Goal: Task Accomplishment & Management: Complete application form

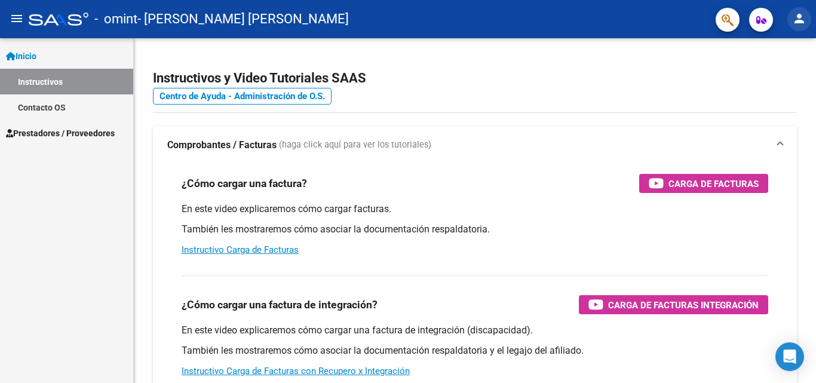
click at [802, 13] on mat-icon "person" at bounding box center [800, 18] width 14 height 14
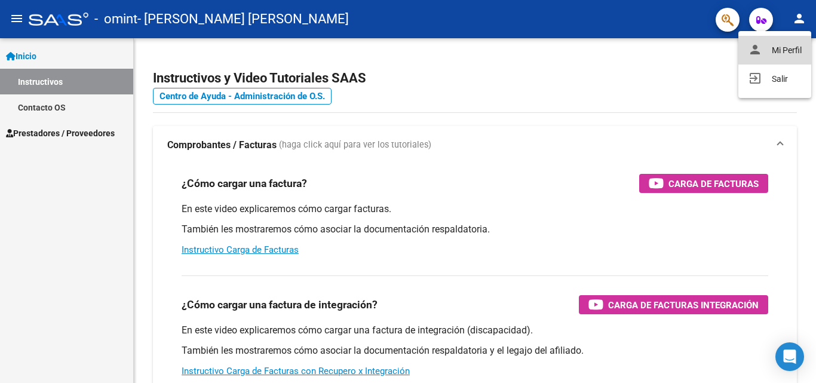
click at [780, 50] on button "person Mi Perfil" at bounding box center [775, 50] width 73 height 29
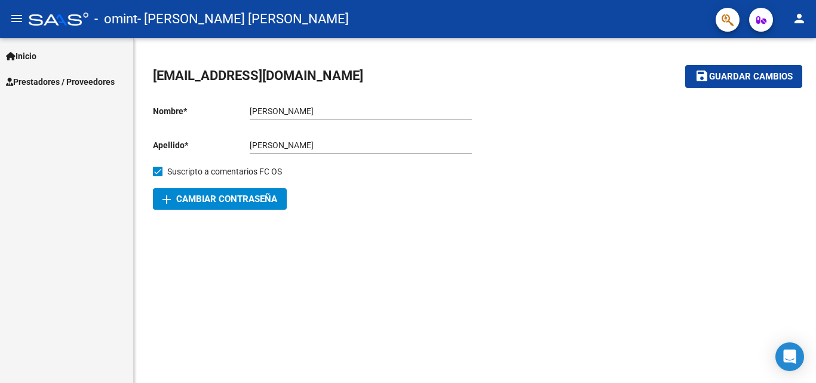
click at [36, 55] on span "Inicio" at bounding box center [21, 56] width 30 height 13
click at [48, 80] on span "Prestadores / Proveedores" at bounding box center [60, 81] width 109 height 13
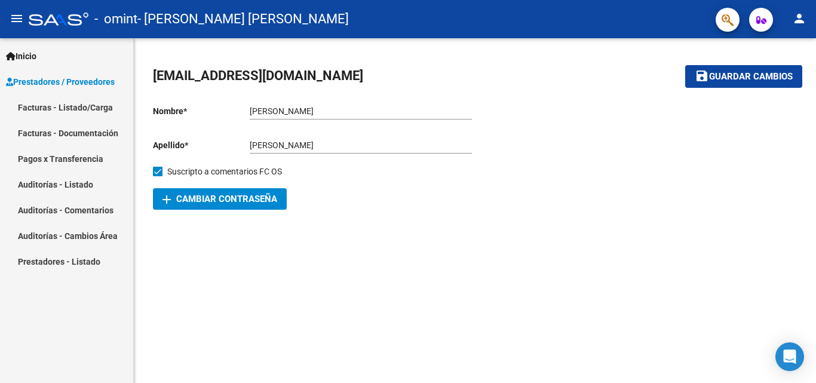
click at [72, 112] on link "Facturas - Listado/Carga" at bounding box center [66, 107] width 133 height 26
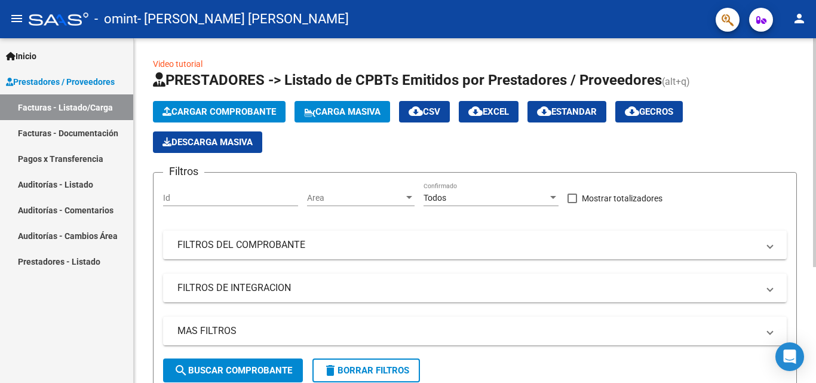
click at [230, 112] on span "Cargar Comprobante" at bounding box center [220, 111] width 114 height 11
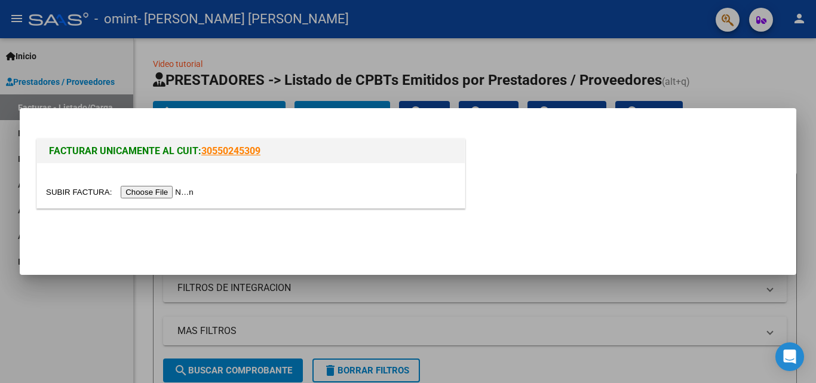
click at [11, 102] on div at bounding box center [408, 191] width 816 height 383
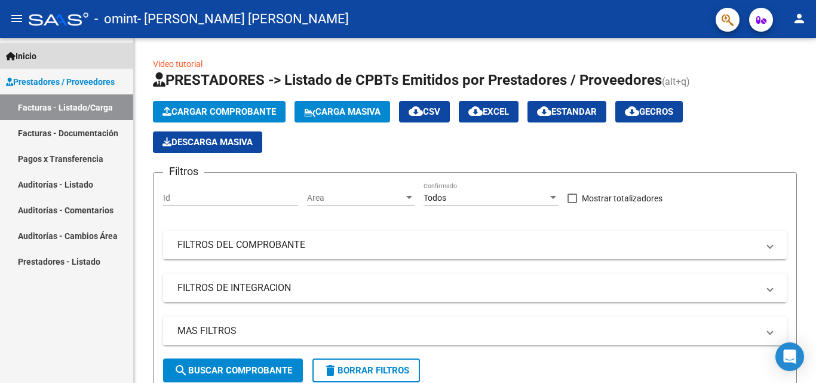
click at [36, 56] on span "Inicio" at bounding box center [21, 56] width 30 height 13
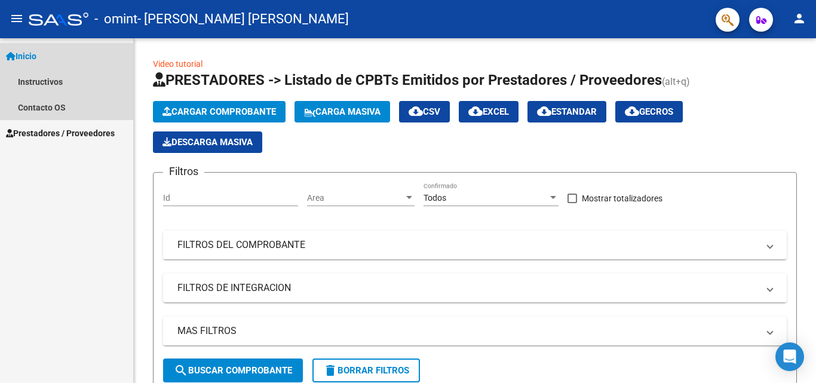
click at [42, 55] on link "Inicio" at bounding box center [66, 56] width 133 height 26
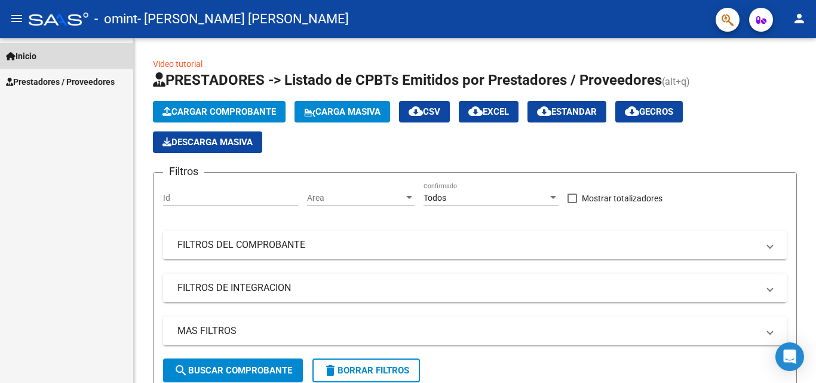
click at [36, 54] on span "Inicio" at bounding box center [21, 56] width 30 height 13
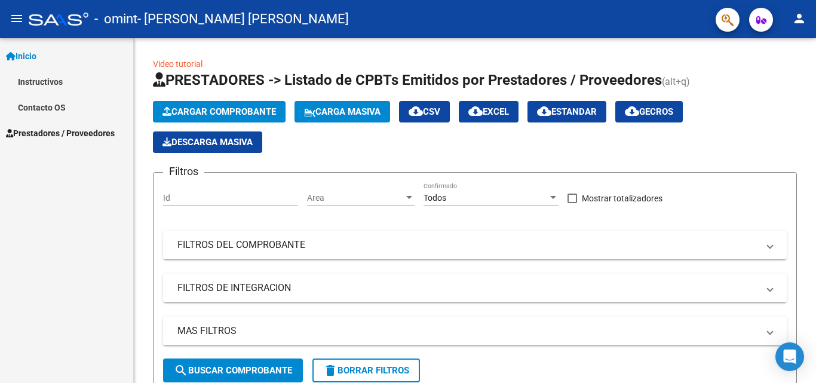
click at [56, 85] on link "Instructivos" at bounding box center [66, 82] width 133 height 26
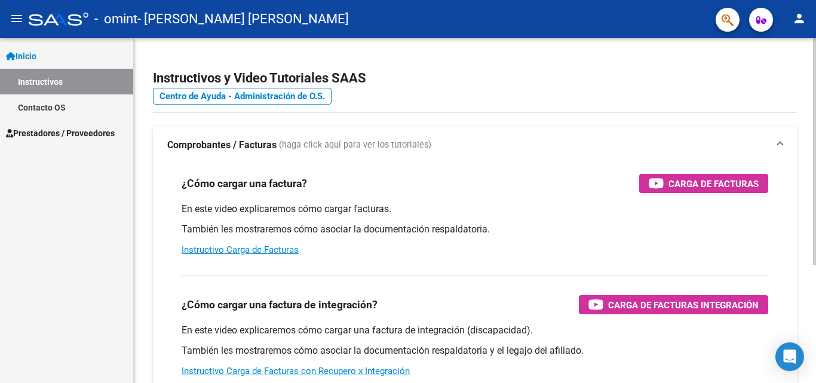
click at [689, 199] on div "¿Cómo cargar una factura? Carga de Facturas En este video explicaremos cómo car…" at bounding box center [475, 215] width 616 height 102
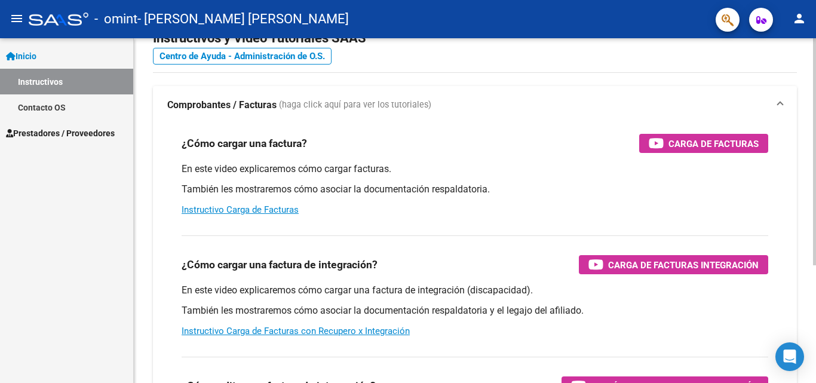
scroll to position [60, 0]
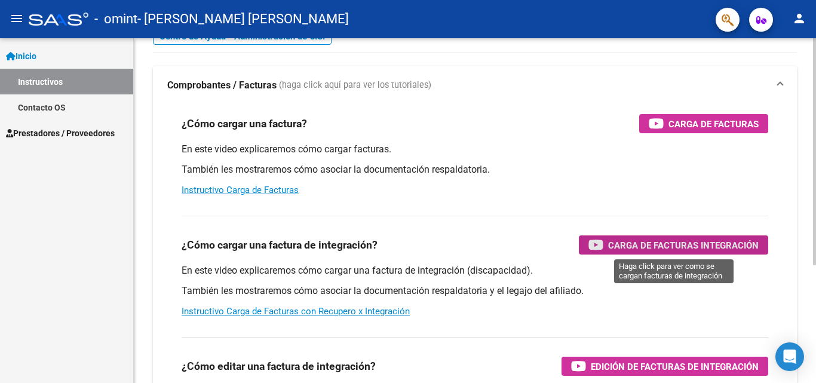
click at [654, 244] on span "Carga de Facturas Integración" at bounding box center [683, 245] width 151 height 15
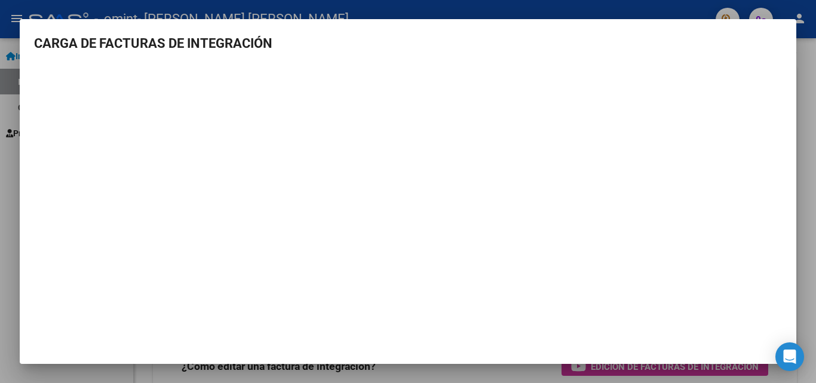
click at [0, 126] on div at bounding box center [408, 191] width 816 height 383
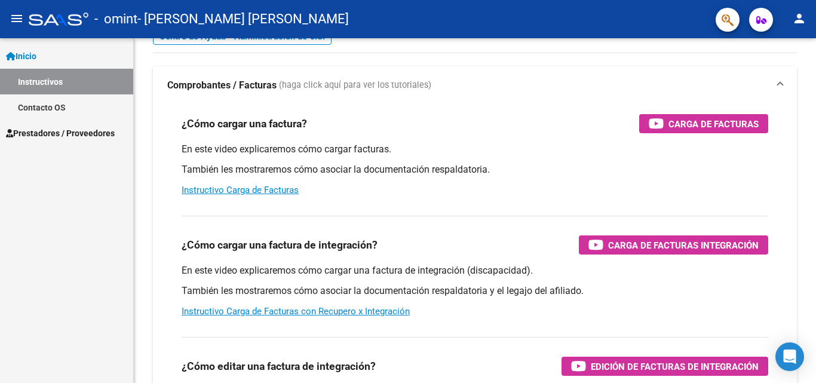
click at [36, 57] on span "Inicio" at bounding box center [21, 56] width 30 height 13
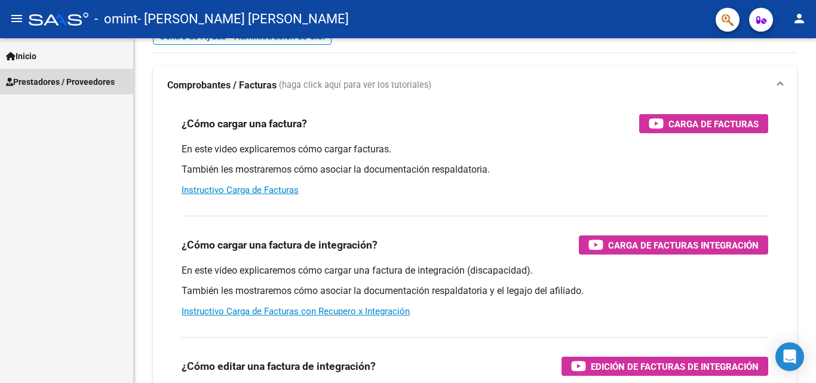
click at [44, 88] on span "Prestadores / Proveedores" at bounding box center [60, 81] width 109 height 13
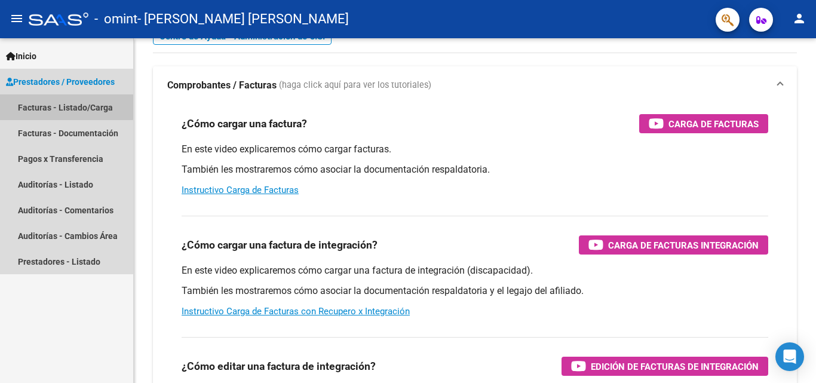
click at [66, 106] on link "Facturas - Listado/Carga" at bounding box center [66, 107] width 133 height 26
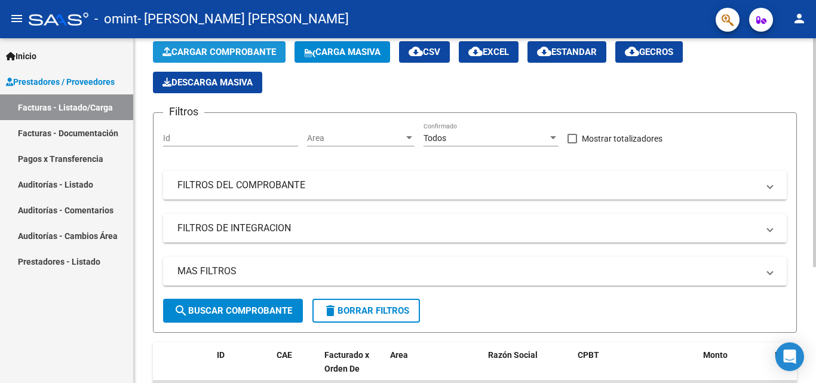
click at [232, 51] on span "Cargar Comprobante" at bounding box center [220, 52] width 114 height 11
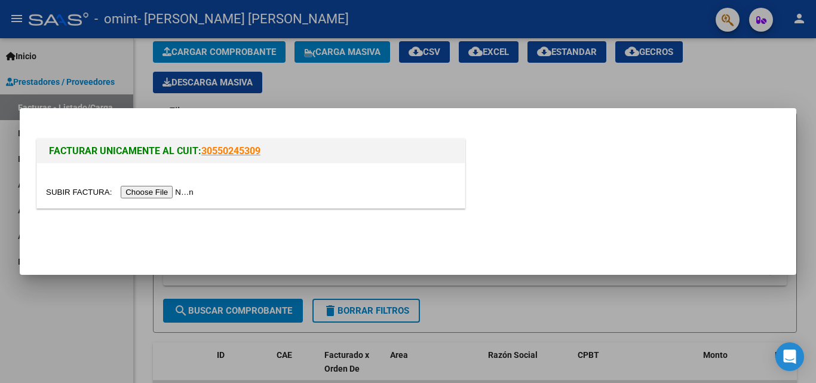
click at [162, 191] on input "file" at bounding box center [121, 192] width 151 height 13
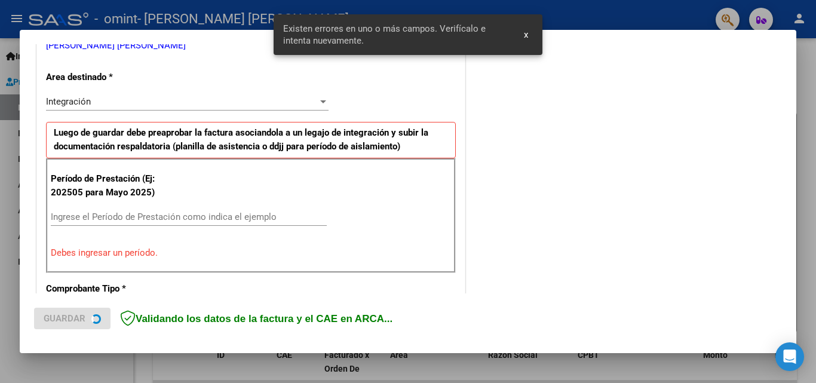
scroll to position [270, 0]
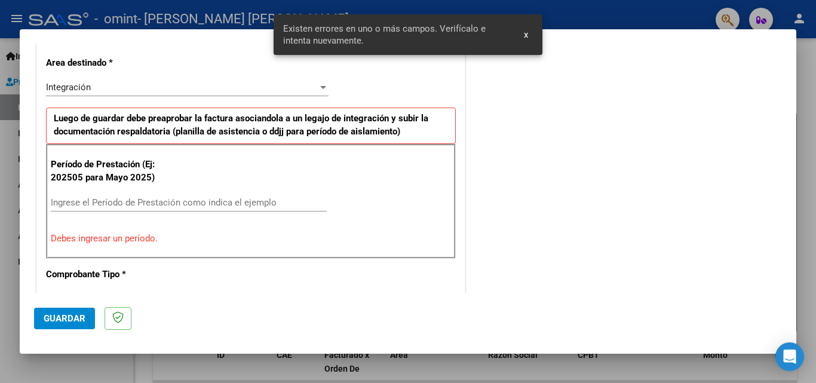
drag, startPoint x: 522, startPoint y: 36, endPoint x: 352, endPoint y: 102, distance: 182.8
click at [521, 36] on button "x" at bounding box center [526, 35] width 23 height 22
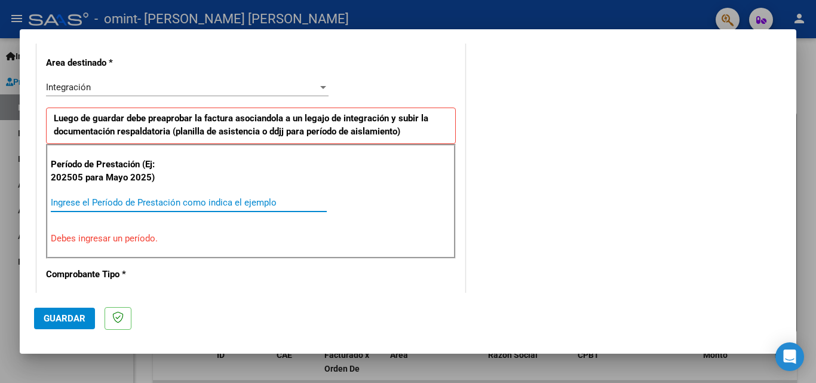
click at [133, 198] on input "Ingrese el Período de Prestación como indica el ejemplo" at bounding box center [189, 202] width 276 height 11
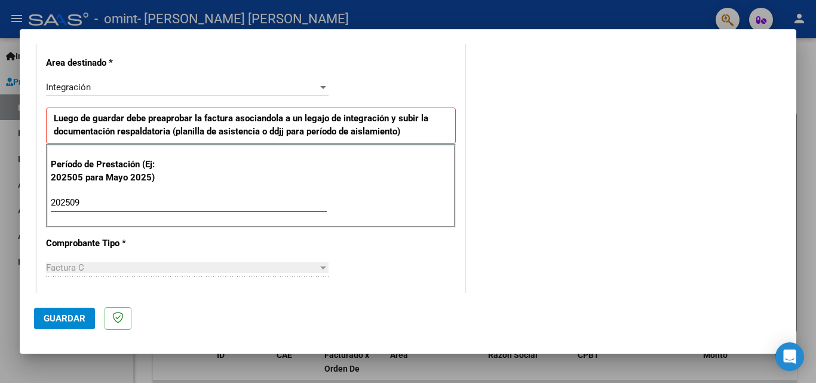
type input "202509"
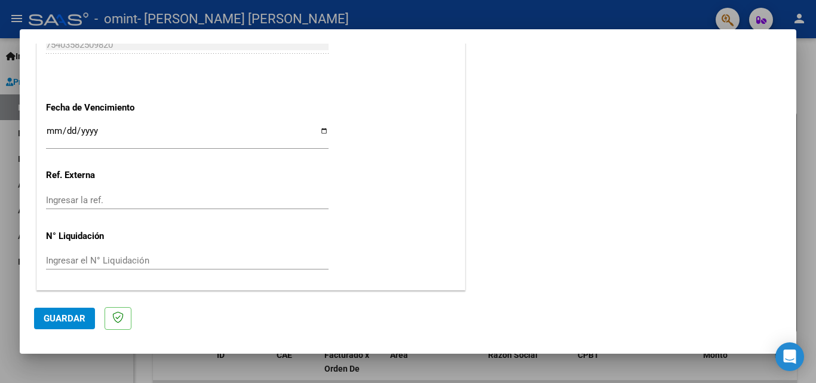
scroll to position [743, 0]
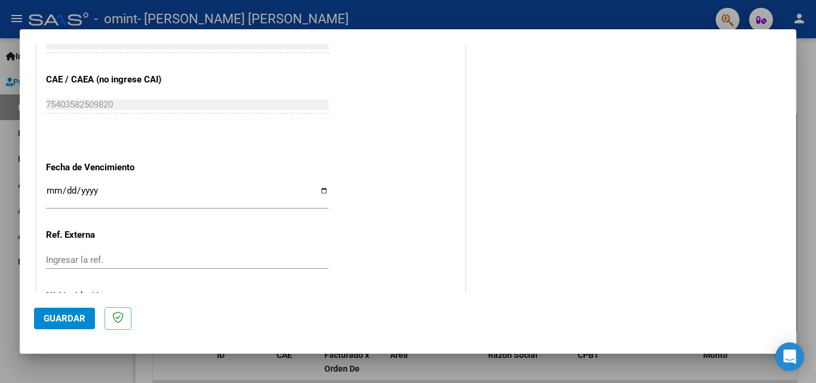
click at [320, 192] on input "Ingresar la fecha" at bounding box center [187, 195] width 283 height 19
type input "[DATE]"
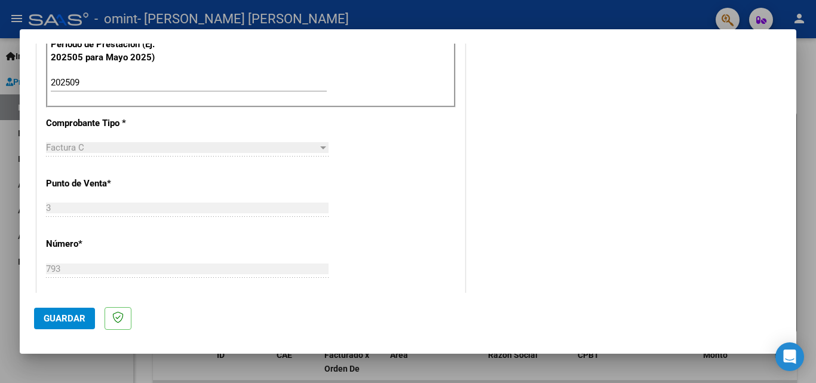
scroll to position [384, 0]
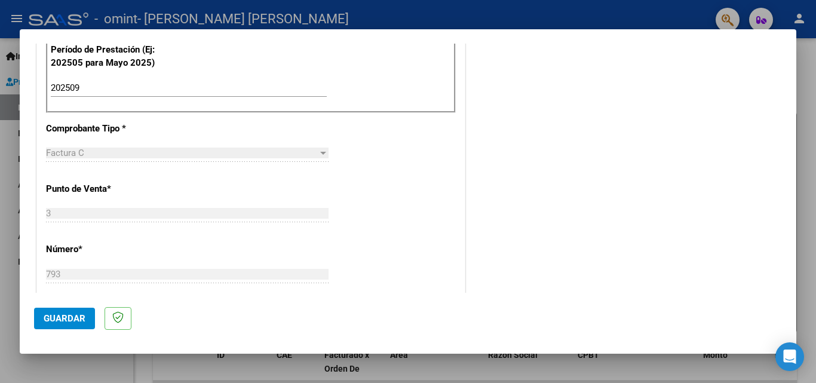
click at [82, 323] on button "Guardar" at bounding box center [64, 319] width 61 height 22
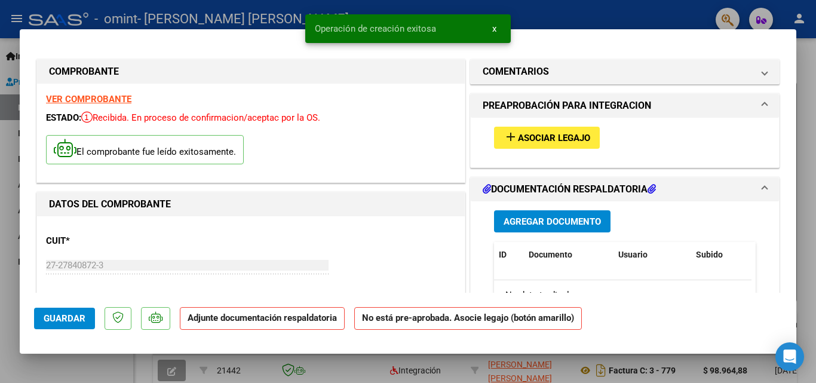
click at [560, 133] on span "Asociar Legajo" at bounding box center [554, 138] width 72 height 11
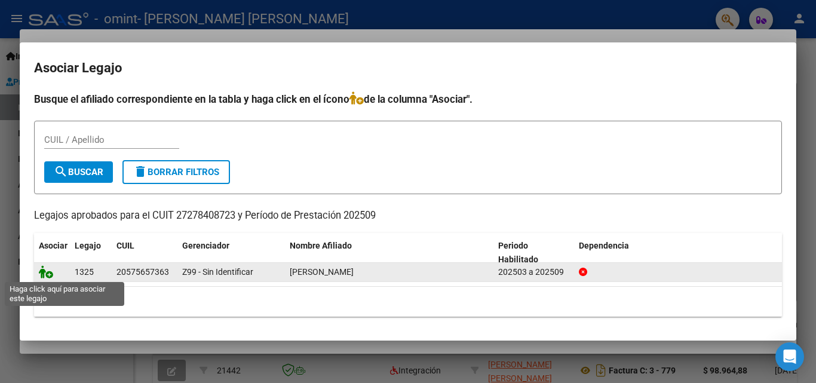
click at [45, 276] on icon at bounding box center [46, 271] width 14 height 13
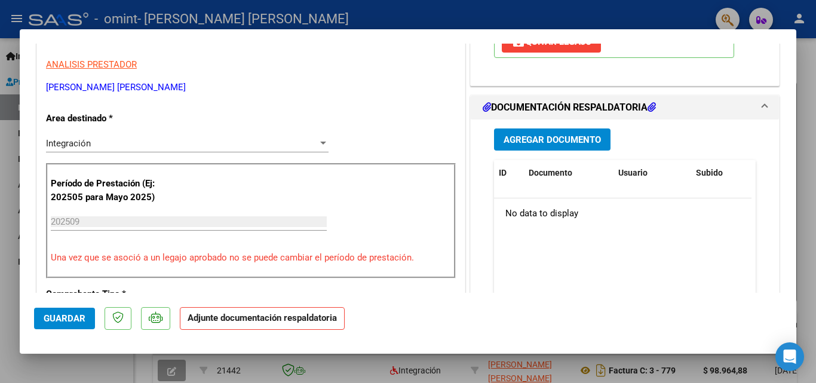
scroll to position [239, 0]
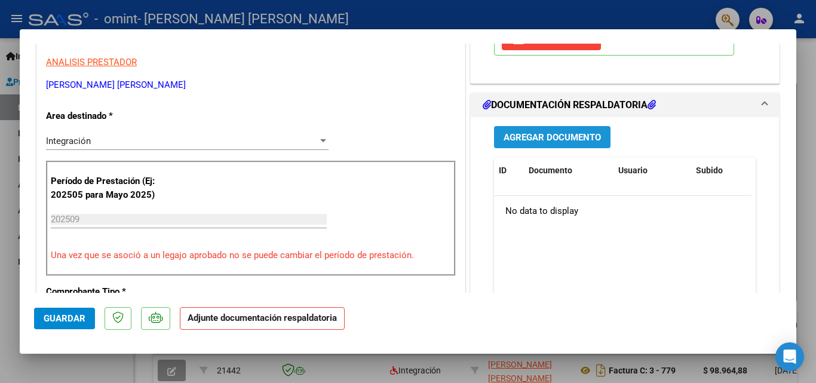
click at [550, 138] on span "Agregar Documento" at bounding box center [552, 137] width 97 height 11
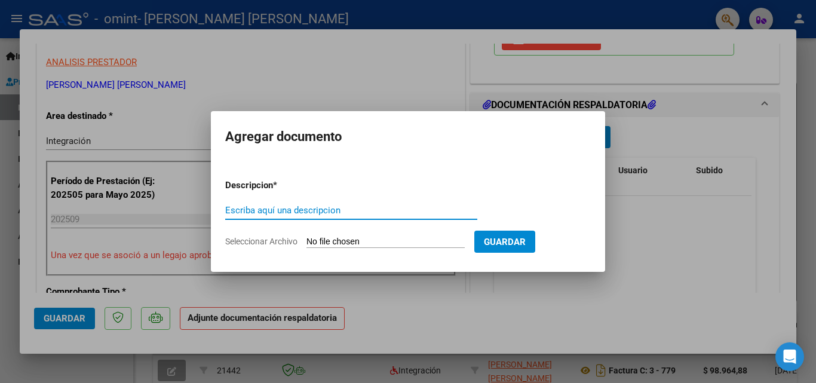
click at [268, 207] on input "Escriba aquí una descripcion" at bounding box center [351, 210] width 252 height 11
type input "asistencia"
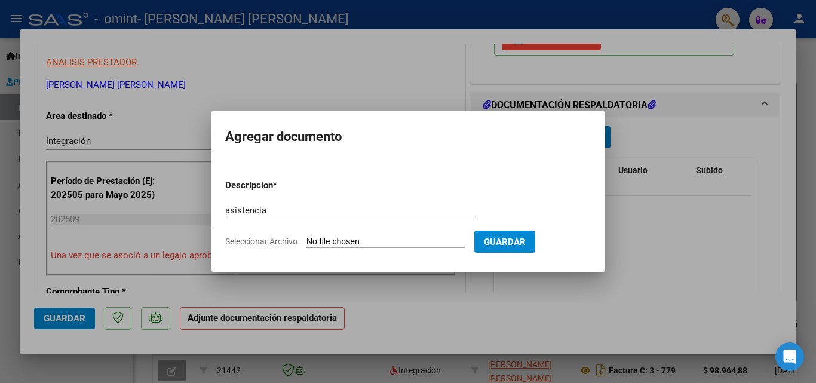
click at [338, 241] on input "Seleccionar Archivo" at bounding box center [386, 242] width 158 height 11
type input "C:\fakepath\[PERSON_NAME] (1).pdf"
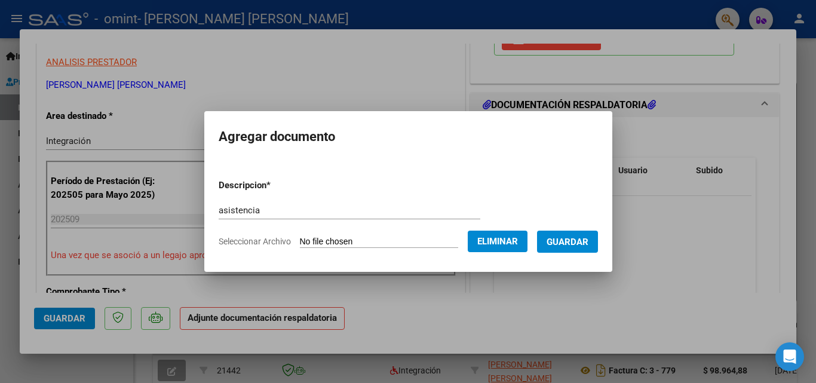
click at [568, 237] on span "Guardar" at bounding box center [568, 242] width 42 height 11
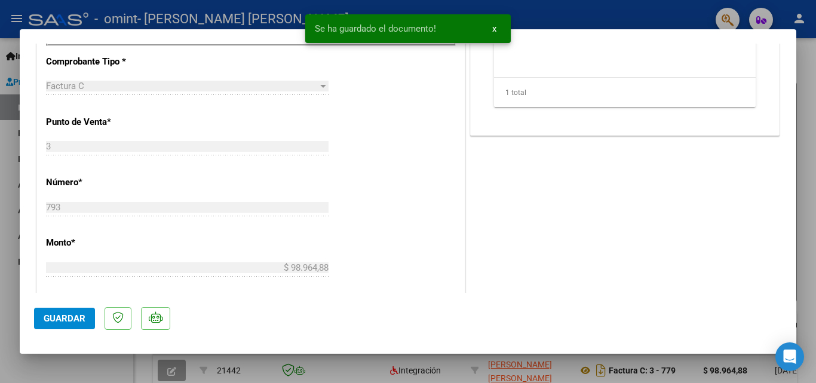
scroll to position [538, 0]
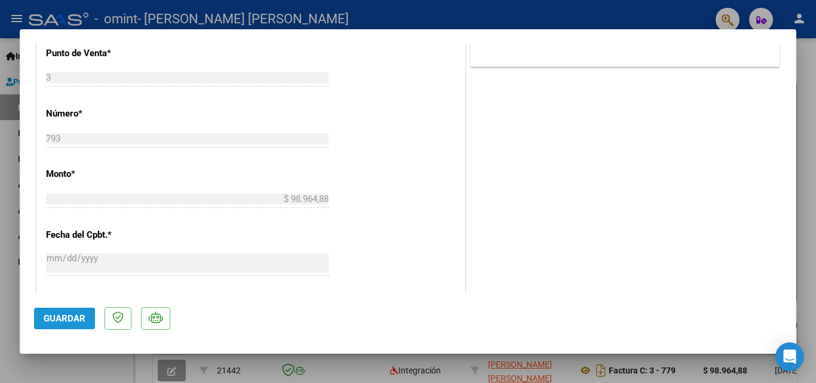
click at [47, 317] on span "Guardar" at bounding box center [65, 318] width 42 height 11
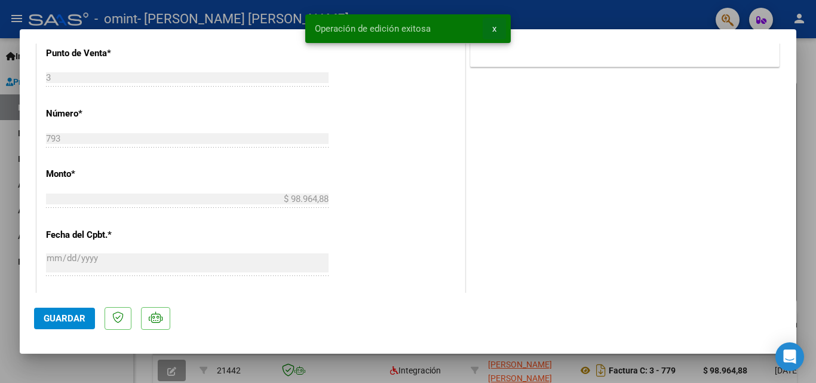
drag, startPoint x: 500, startPoint y: 26, endPoint x: 482, endPoint y: 33, distance: 19.7
click at [500, 27] on button "x" at bounding box center [494, 29] width 23 height 22
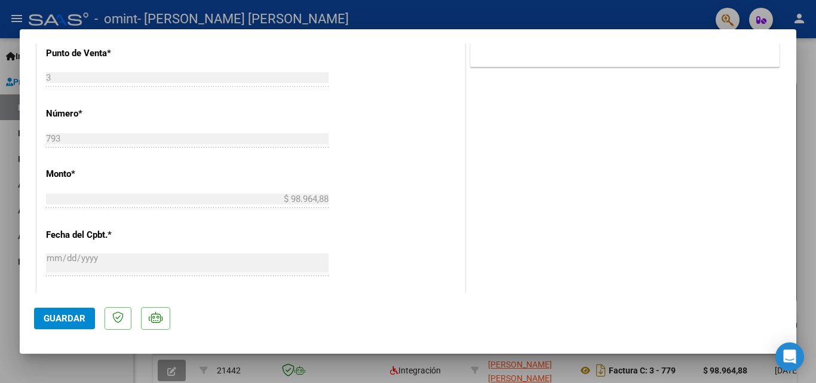
drag, startPoint x: 12, startPoint y: 322, endPoint x: 29, endPoint y: 320, distance: 17.4
click at [14, 321] on div at bounding box center [408, 191] width 816 height 383
type input "$ 0,00"
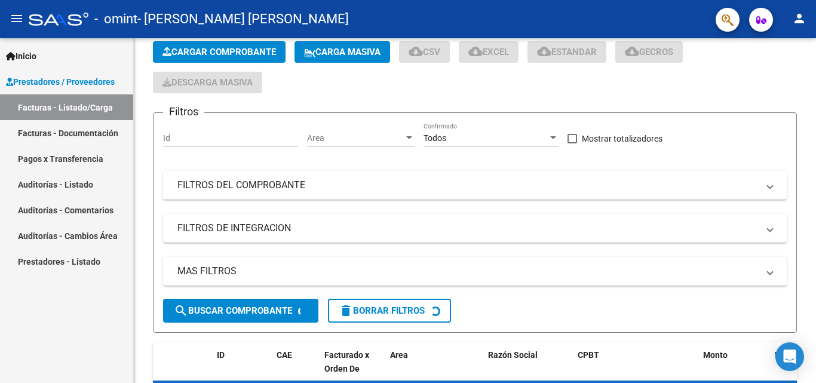
click at [61, 320] on div "Inicio Instructivos Contacto OS Prestadores / Proveedores Facturas - Listado/Ca…" at bounding box center [66, 210] width 133 height 345
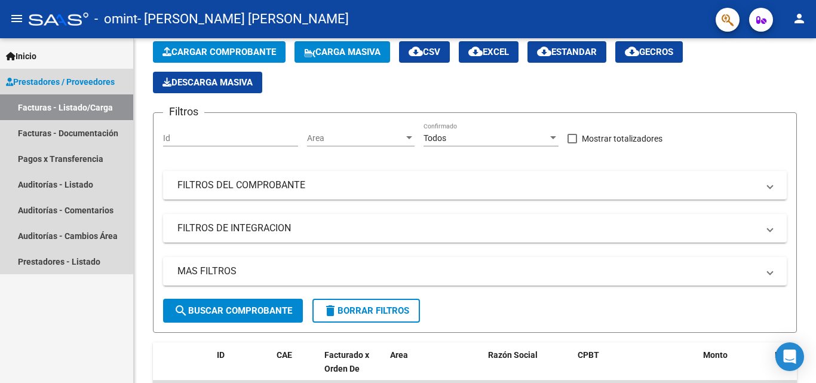
click at [41, 81] on span "Prestadores / Proveedores" at bounding box center [60, 81] width 109 height 13
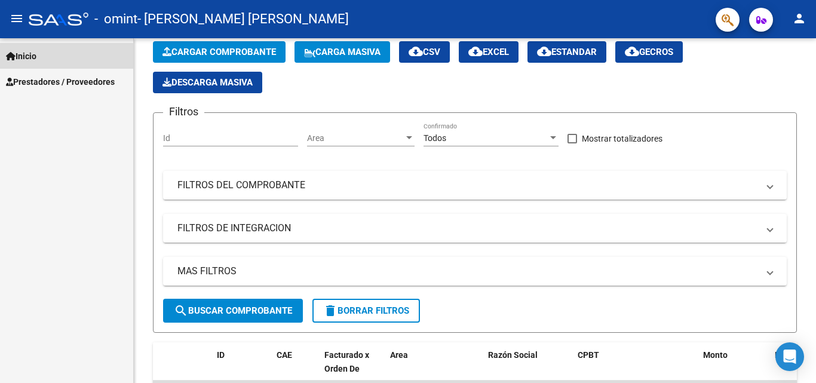
click at [36, 58] on span "Inicio" at bounding box center [21, 56] width 30 height 13
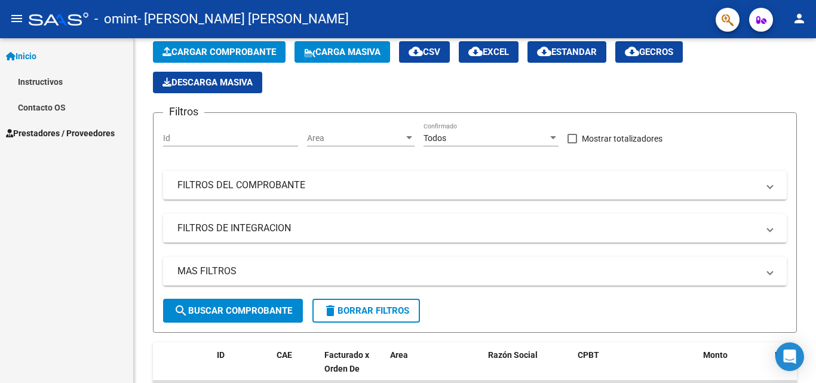
click at [39, 129] on span "Prestadores / Proveedores" at bounding box center [60, 133] width 109 height 13
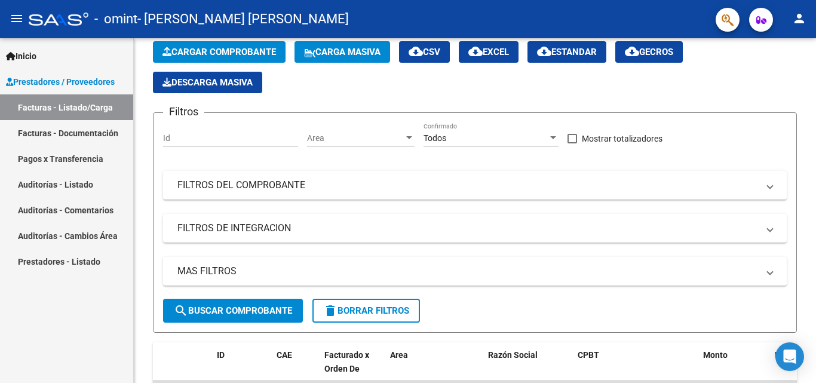
click at [102, 105] on link "Facturas - Listado/Carga" at bounding box center [66, 107] width 133 height 26
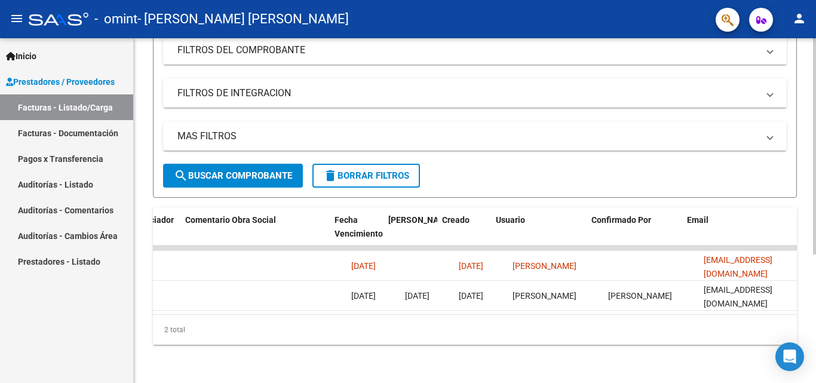
scroll to position [0, 1876]
